Goal: Task Accomplishment & Management: Manage account settings

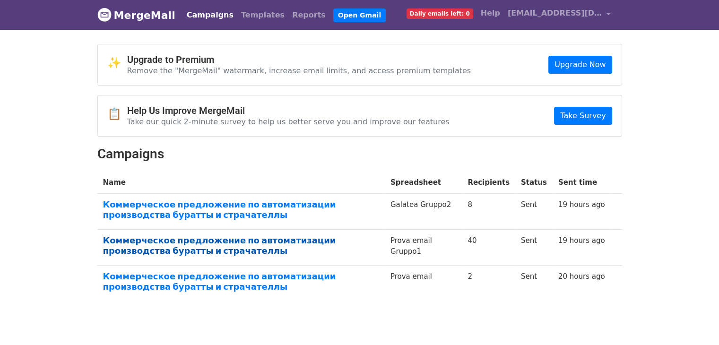
click at [209, 240] on link "Коммерческое предложение по автоматизации производства буратты и страчателлы" at bounding box center [241, 246] width 276 height 20
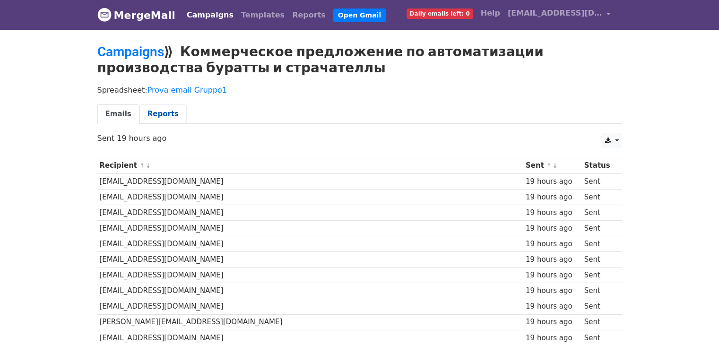
click at [155, 113] on link "Reports" at bounding box center [163, 114] width 47 height 19
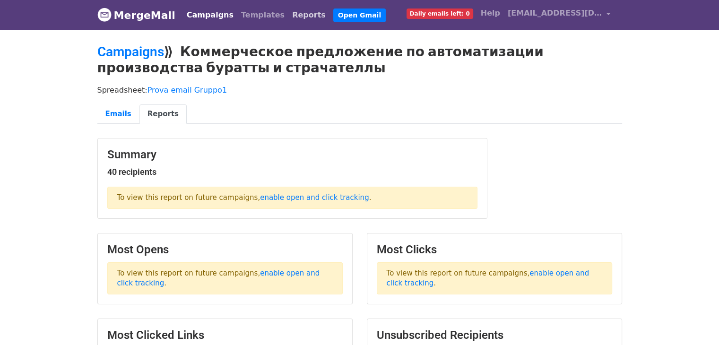
click at [288, 12] on link "Reports" at bounding box center [308, 15] width 41 height 19
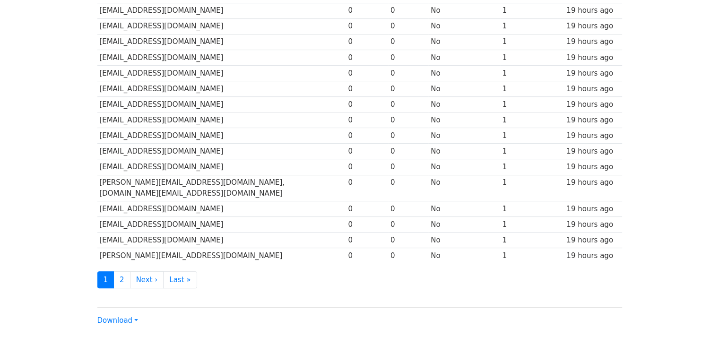
scroll to position [378, 0]
click at [120, 271] on link "2" at bounding box center [121, 279] width 17 height 17
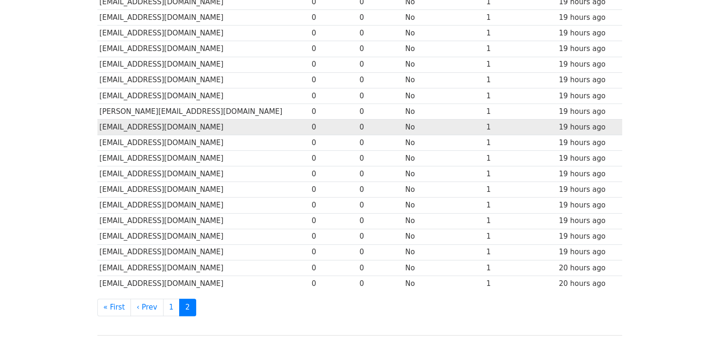
scroll to position [167, 0]
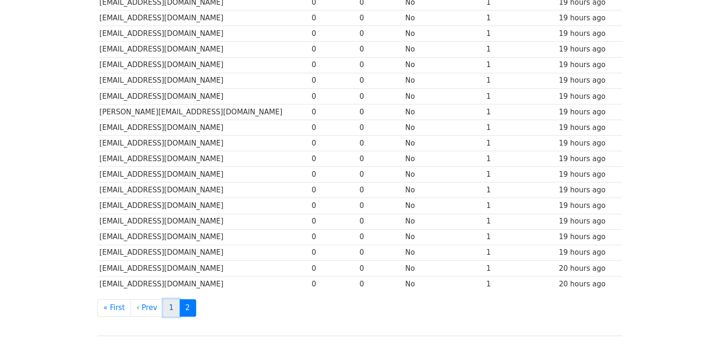
click at [164, 307] on link "1" at bounding box center [171, 307] width 17 height 17
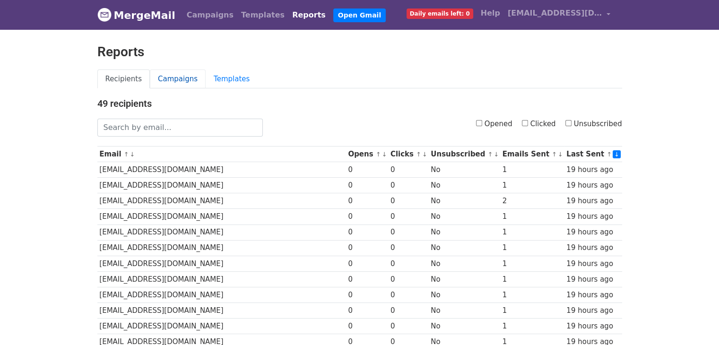
click at [157, 81] on link "Campaigns" at bounding box center [178, 79] width 56 height 19
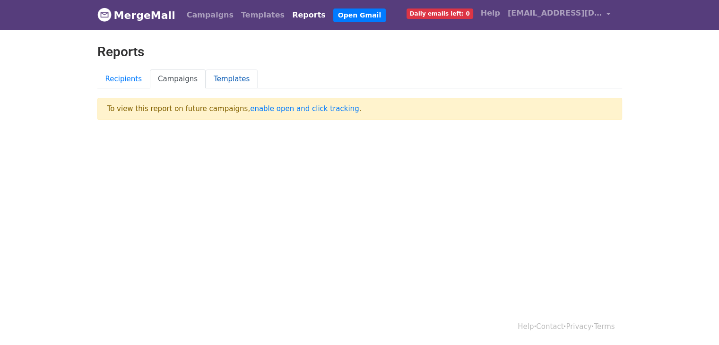
click at [218, 73] on link "Templates" at bounding box center [232, 79] width 52 height 19
click at [265, 107] on link "enable open and click tracking" at bounding box center [304, 109] width 109 height 9
click at [199, 14] on link "Campaigns" at bounding box center [210, 15] width 54 height 19
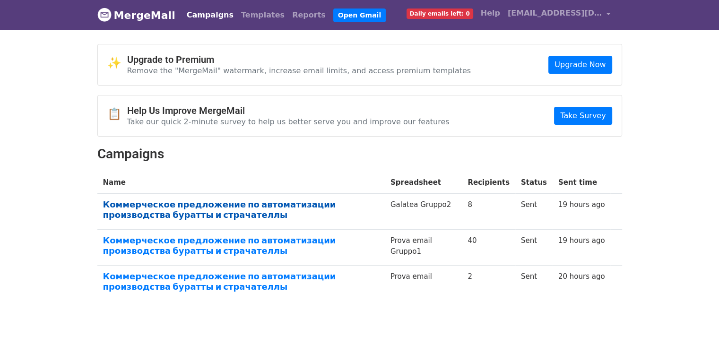
click at [252, 211] on link "Коммерческое предложение по автоматизации производства буратты и страчателлы" at bounding box center [241, 210] width 276 height 20
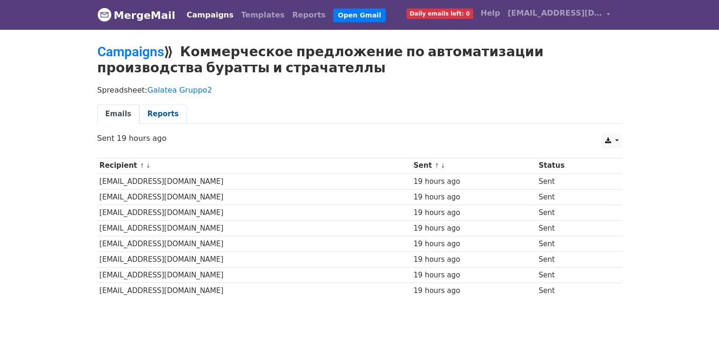
click at [161, 116] on link "Reports" at bounding box center [163, 114] width 47 height 19
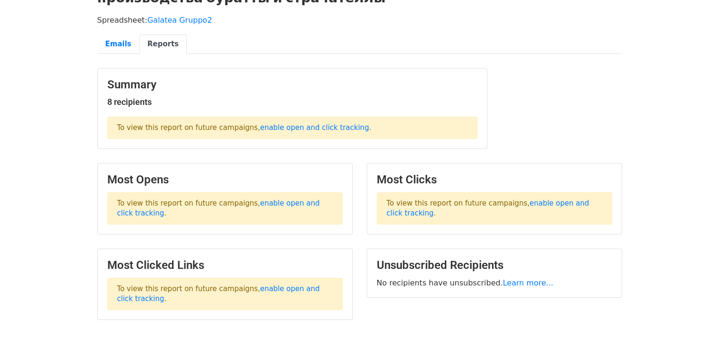
scroll to position [70, 0]
click at [305, 206] on link "enable open and click tracking" at bounding box center [218, 209] width 203 height 18
